Goal: Information Seeking & Learning: Check status

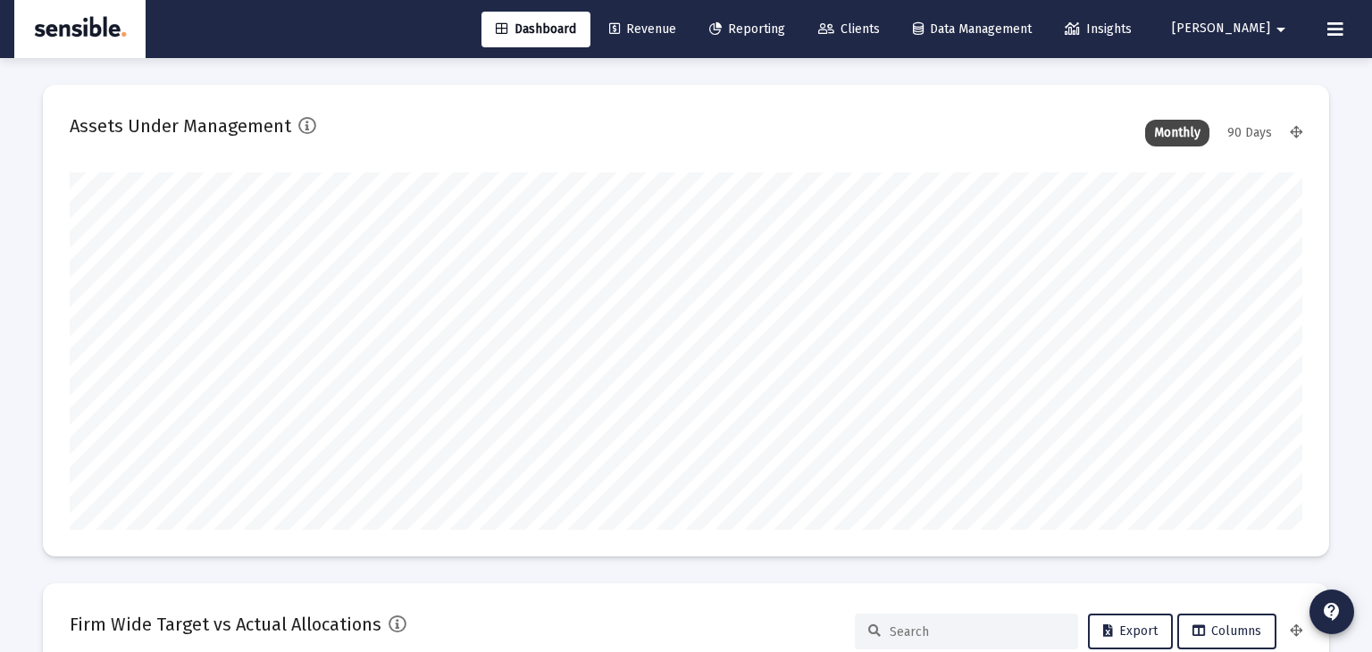
scroll to position [2572, 0]
type input "[DATE]"
type input "[PERSON_NAME][EMAIL_ADDRESS][DOMAIN_NAME]"
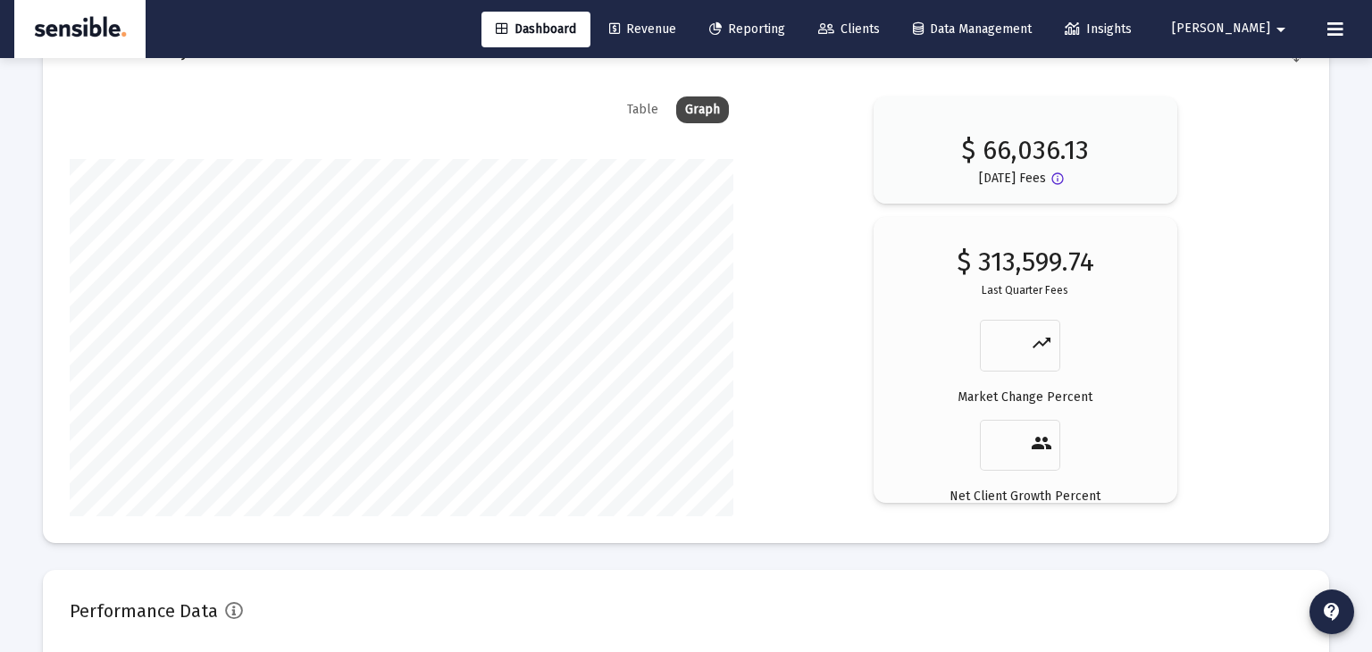
scroll to position [2978, 0]
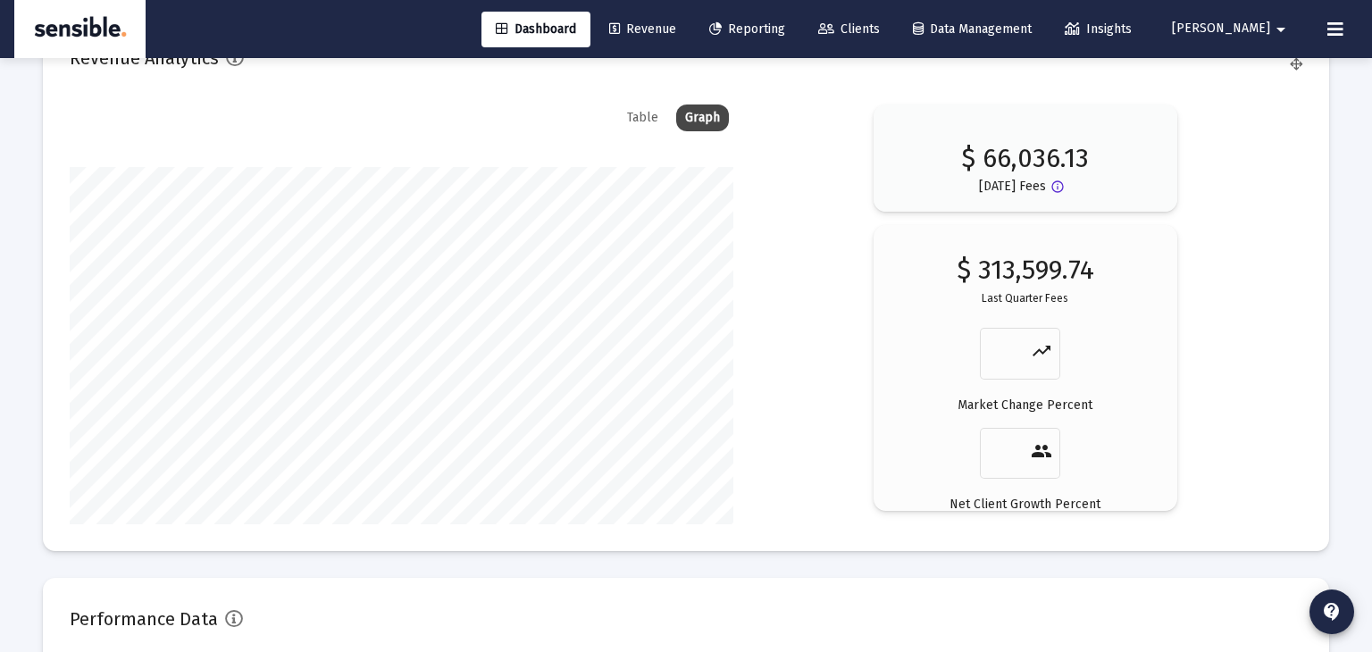
click at [676, 25] on span "Revenue" at bounding box center [642, 28] width 67 height 15
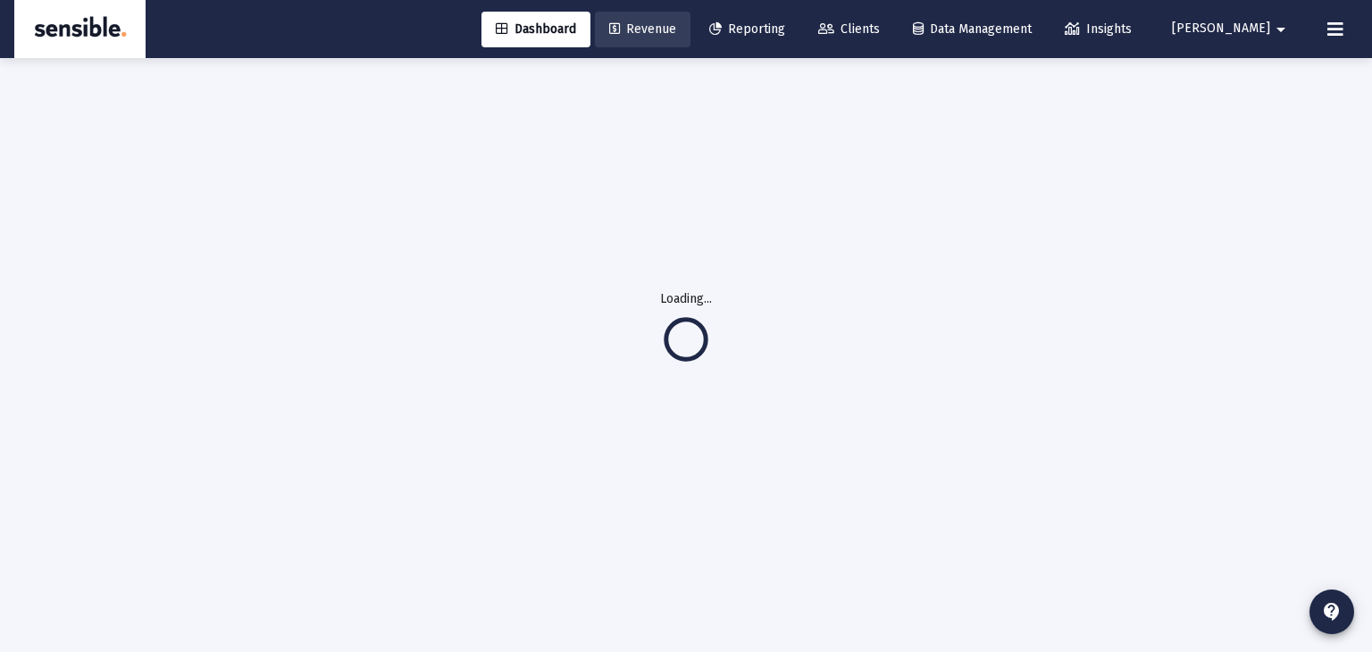
scroll to position [0, 0]
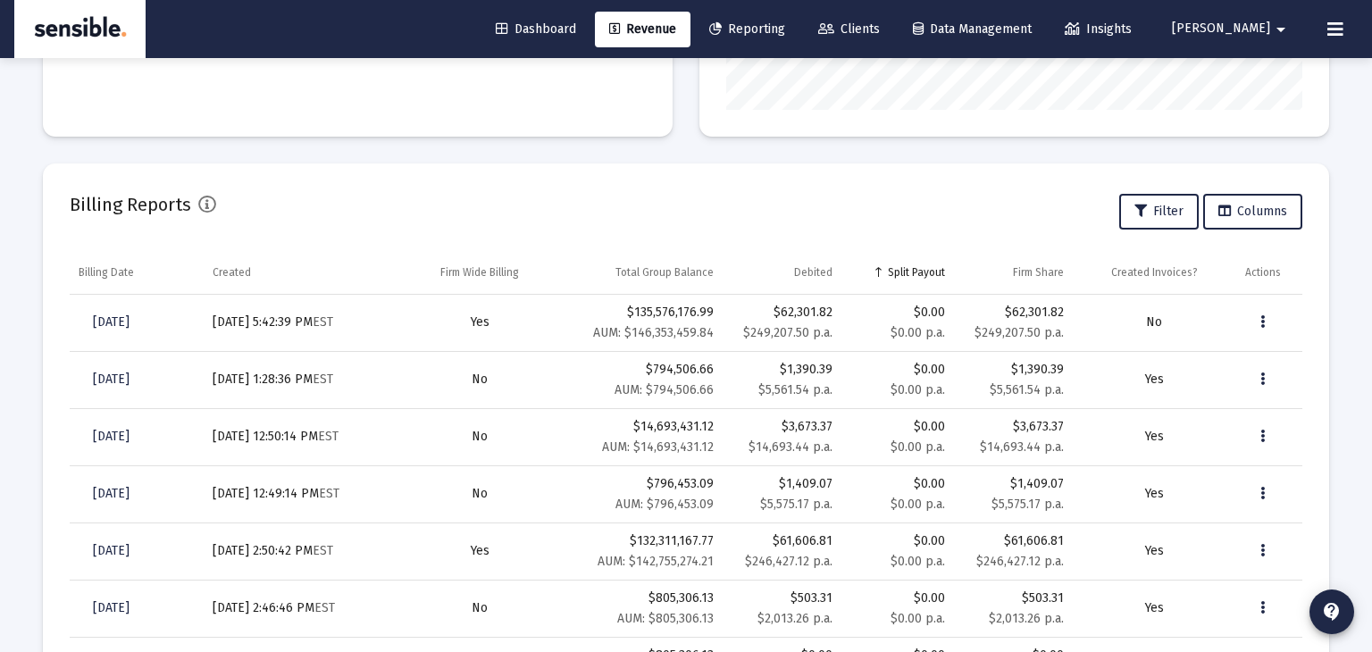
scroll to position [567, 0]
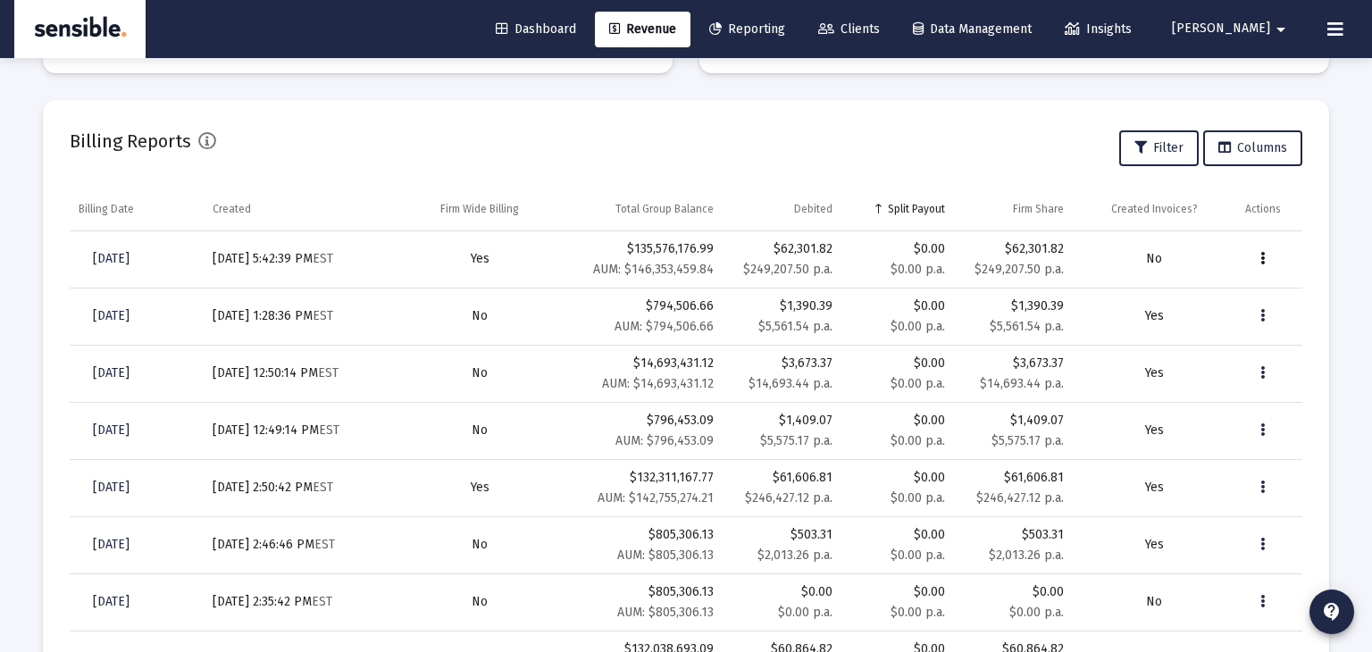
click at [1266, 256] on button "Data grid" at bounding box center [1263, 259] width 36 height 36
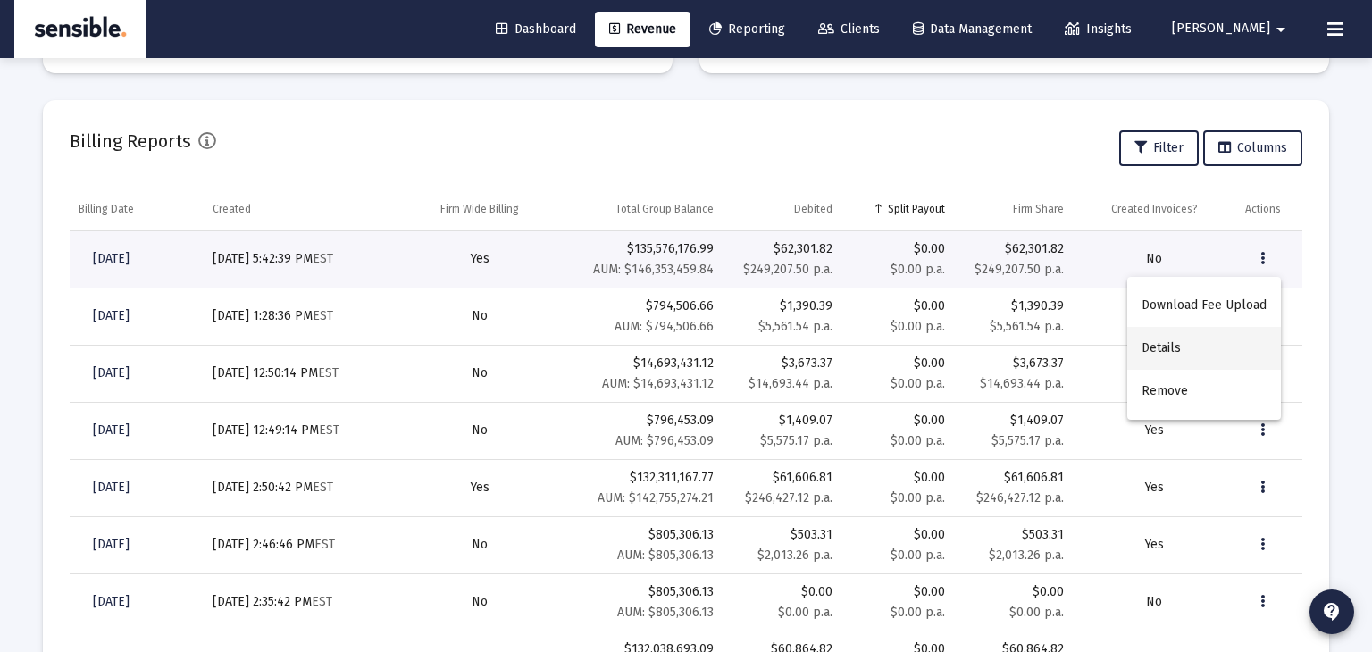
click at [1171, 350] on button "Details" at bounding box center [1204, 348] width 154 height 43
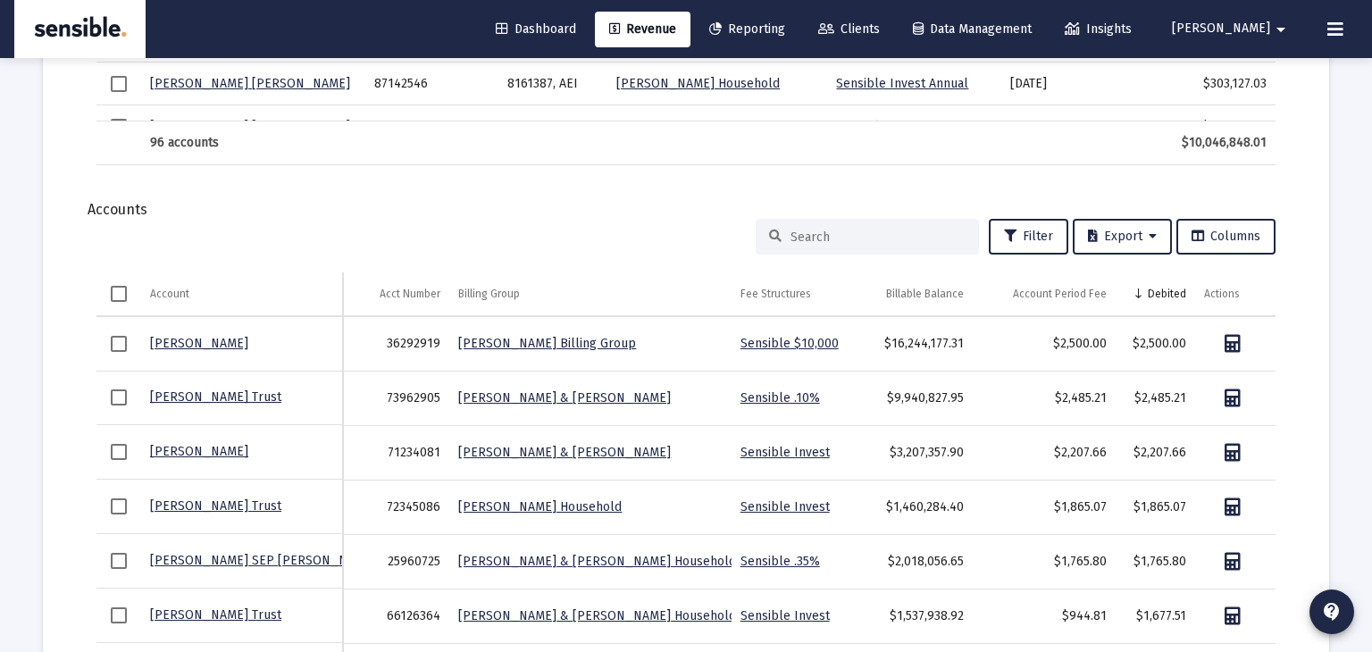
click at [811, 234] on input at bounding box center [877, 236] width 175 height 15
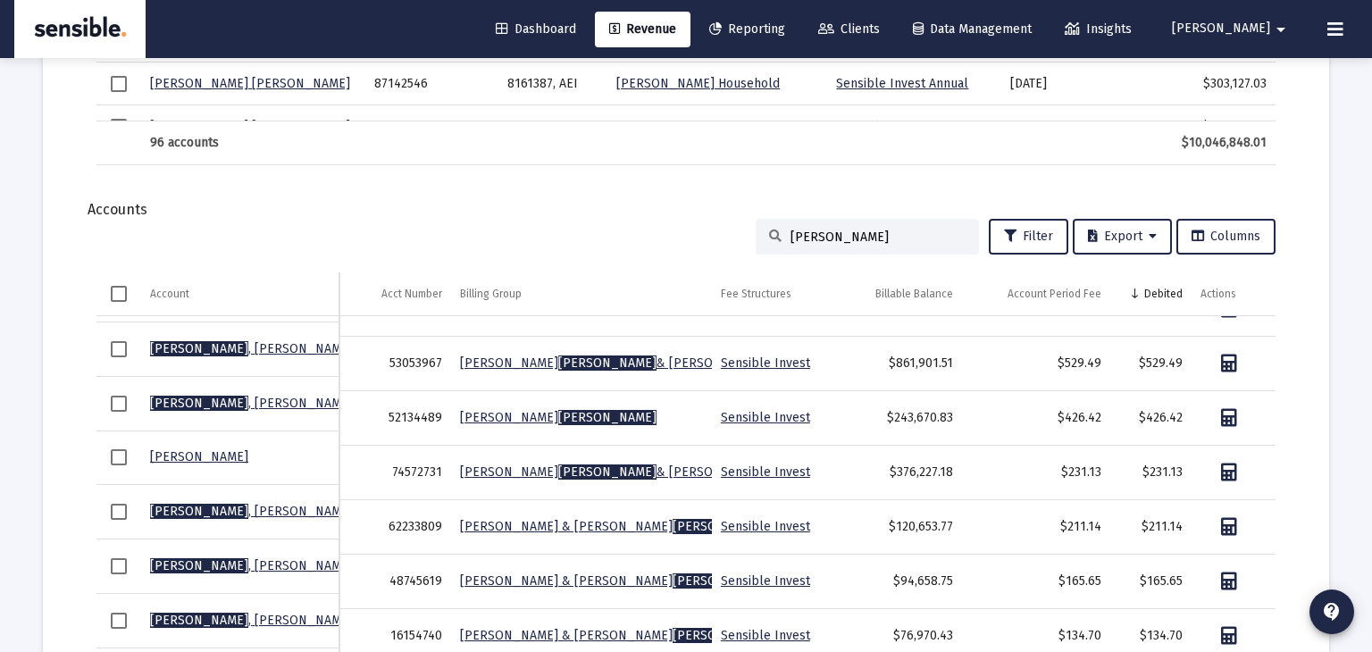
scroll to position [32, 0]
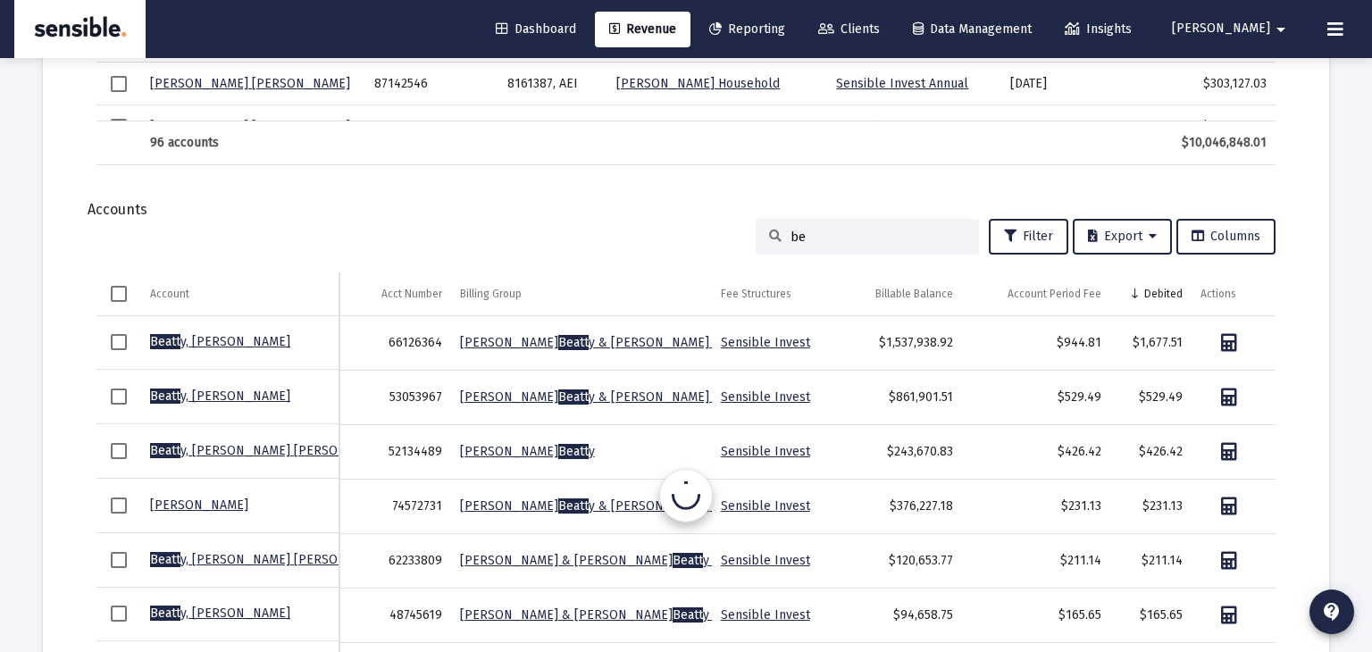
type input "b"
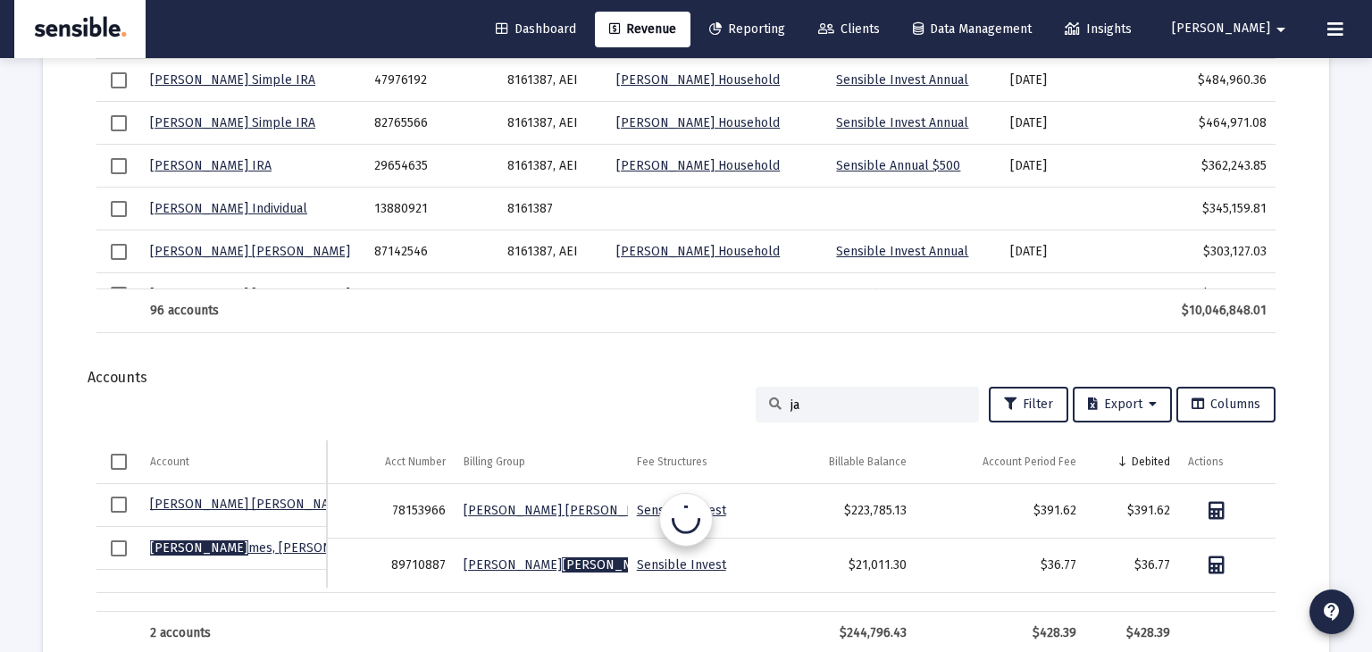
type input "j"
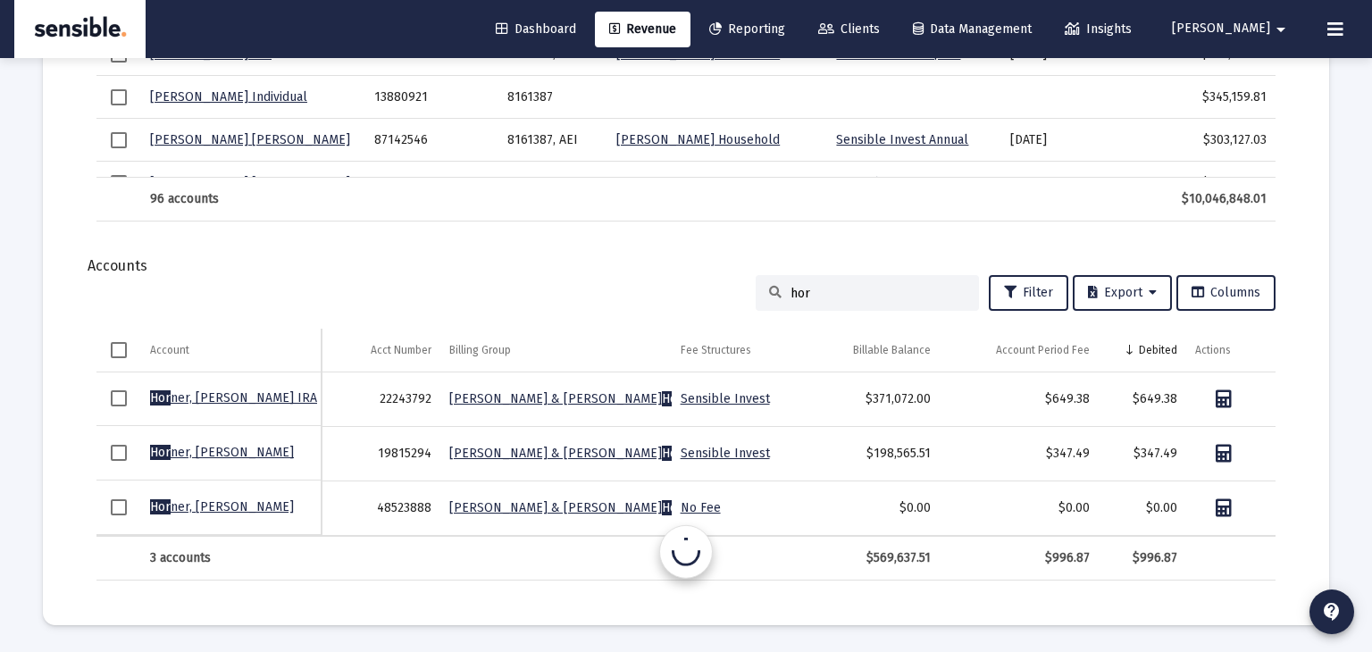
scroll to position [2106, 0]
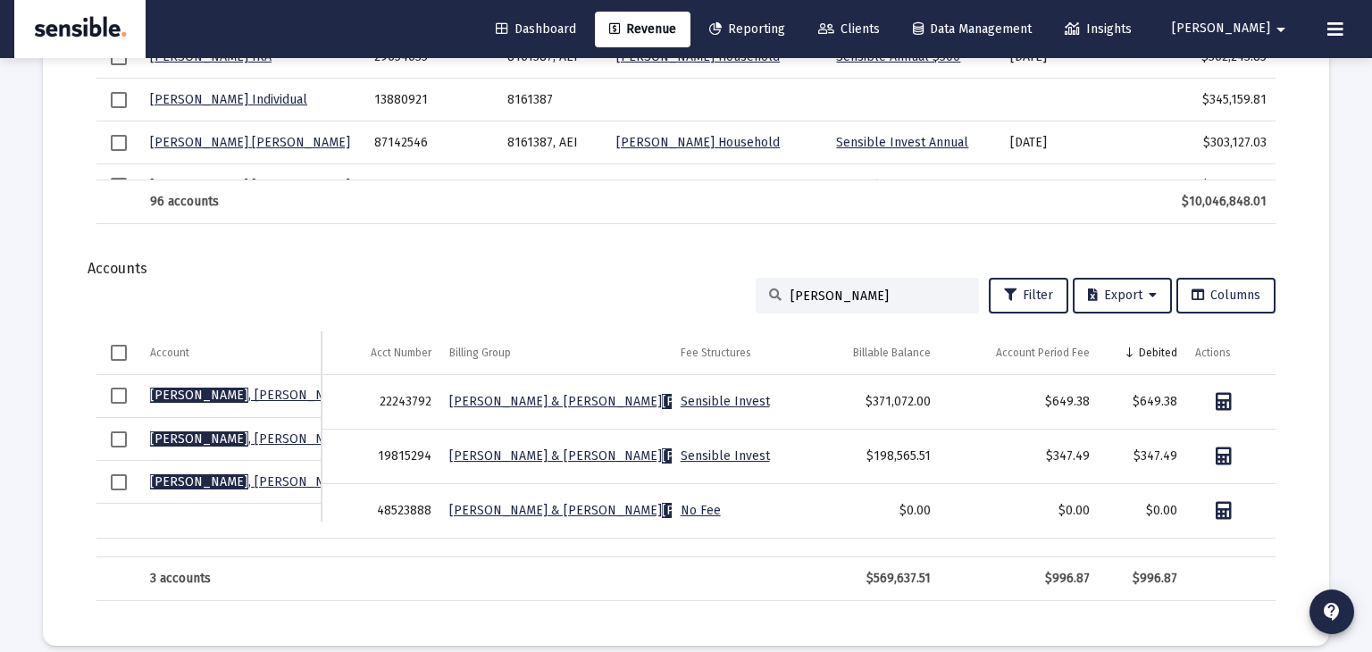
type input "[PERSON_NAME]"
